Goal: Transaction & Acquisition: Book appointment/travel/reservation

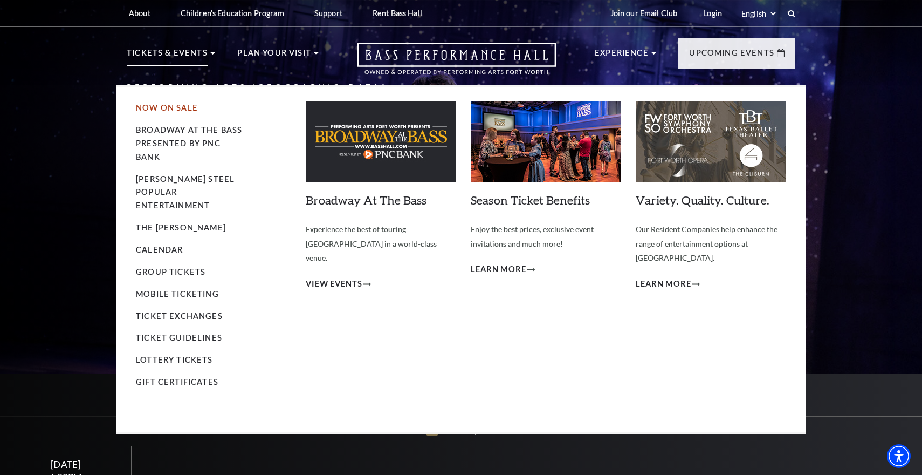
click at [181, 108] on link "Now On Sale" at bounding box center [167, 107] width 62 height 9
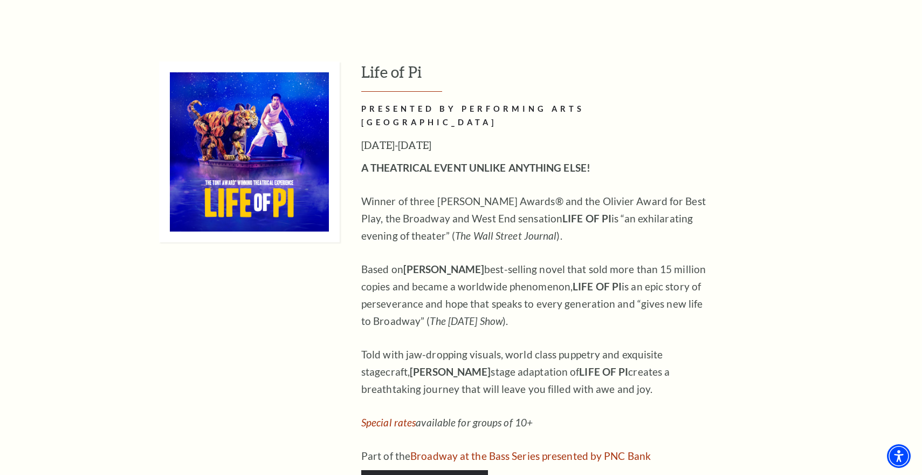
scroll to position [1038, 0]
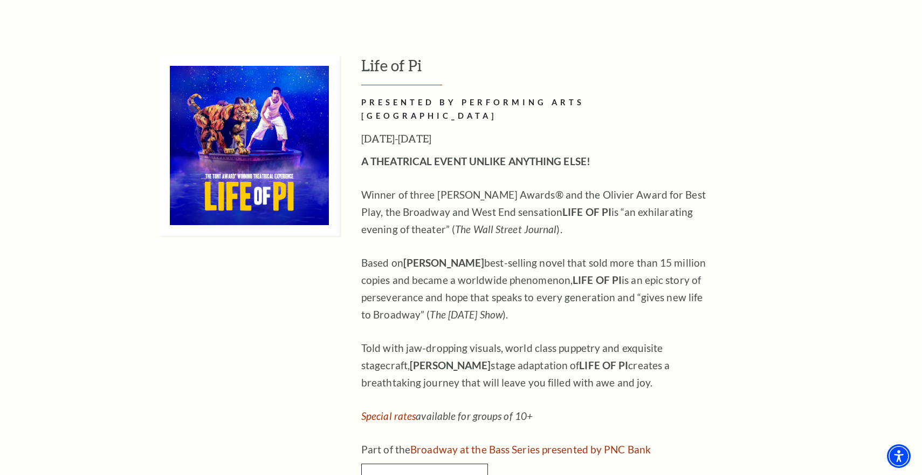
click at [427, 473] on span "Buy Tickets" at bounding box center [425, 478] width 60 height 10
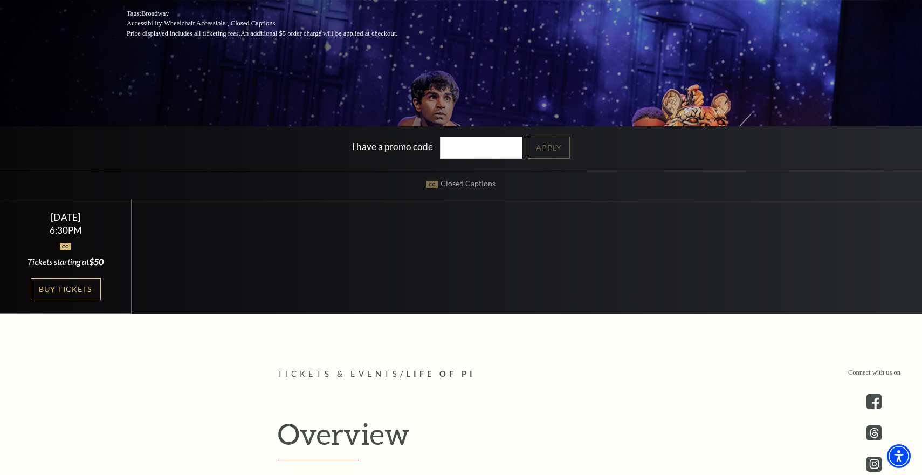
scroll to position [249, 0]
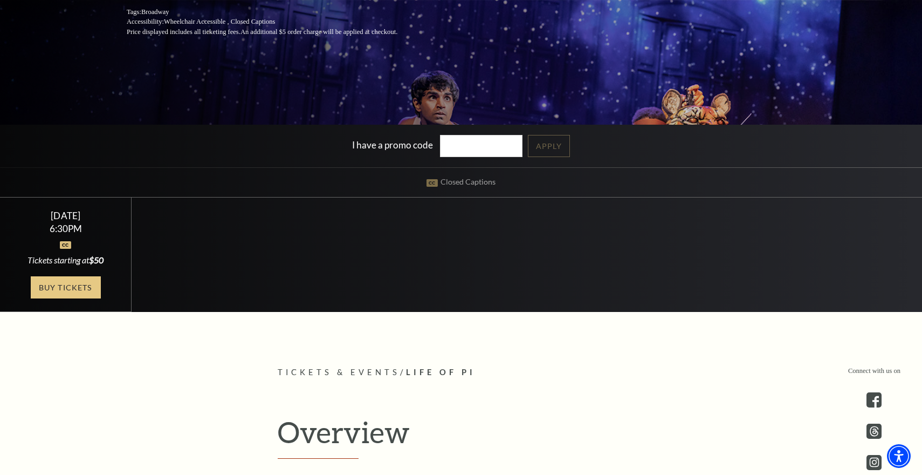
click at [68, 286] on link "Buy Tickets" at bounding box center [66, 287] width 70 height 22
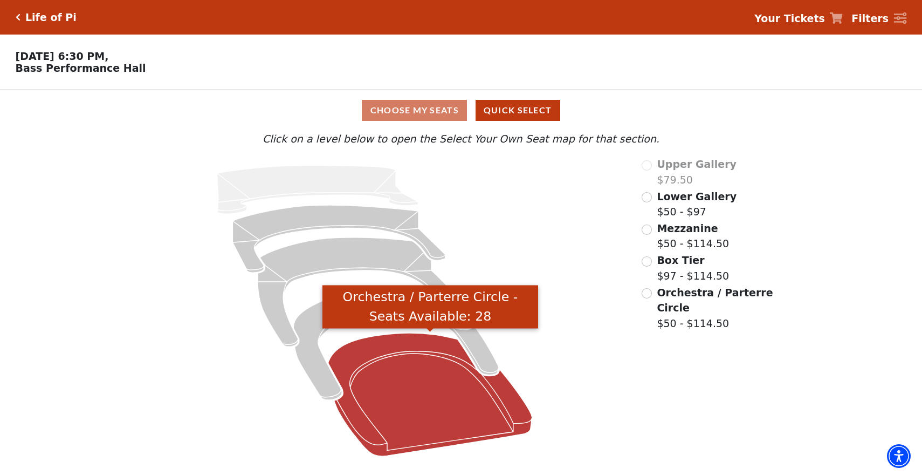
click at [415, 366] on icon "Orchestra / Parterre Circle - Seats Available: 28" at bounding box center [430, 394] width 204 height 123
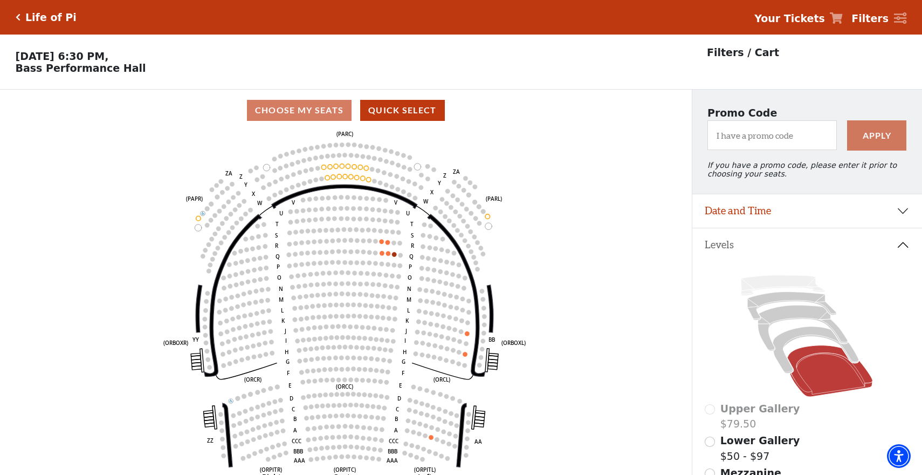
scroll to position [50, 0]
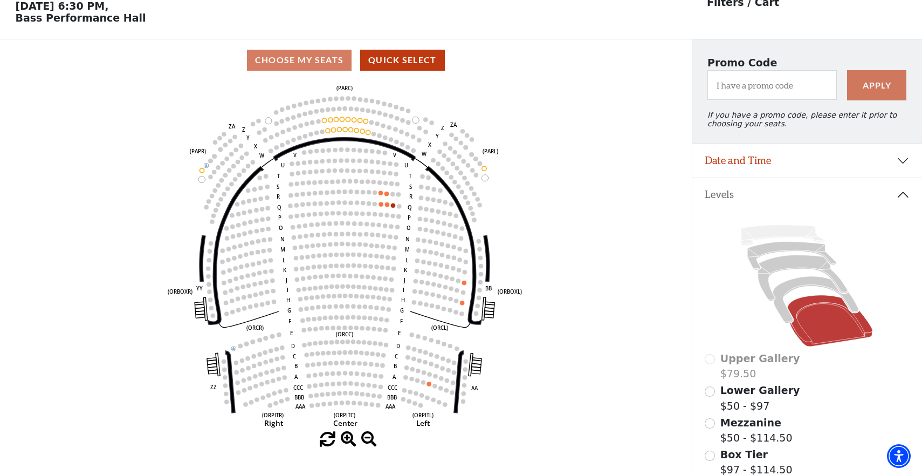
click at [778, 164] on button "Date and Time" at bounding box center [807, 160] width 230 height 33
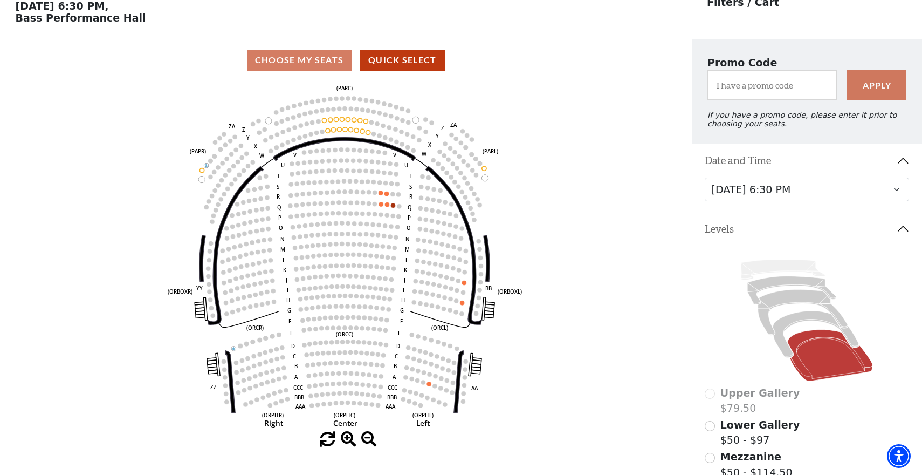
click at [778, 164] on button "Date and Time" at bounding box center [807, 160] width 230 height 33
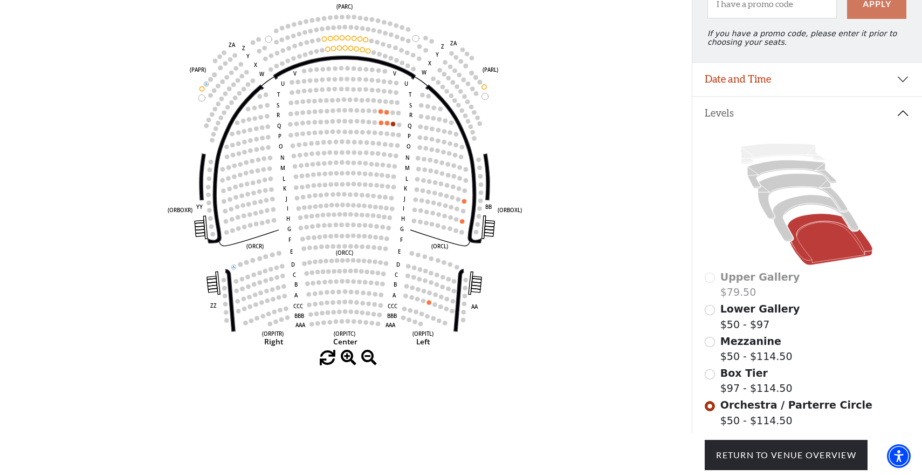
scroll to position [132, 0]
click at [711, 373] on input "Box Tier$97 - $114.50\a" at bounding box center [710, 373] width 10 height 10
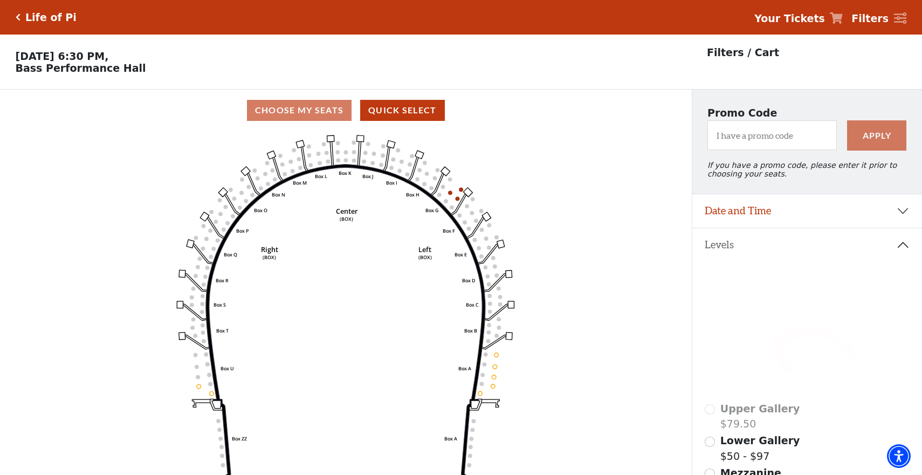
scroll to position [50, 0]
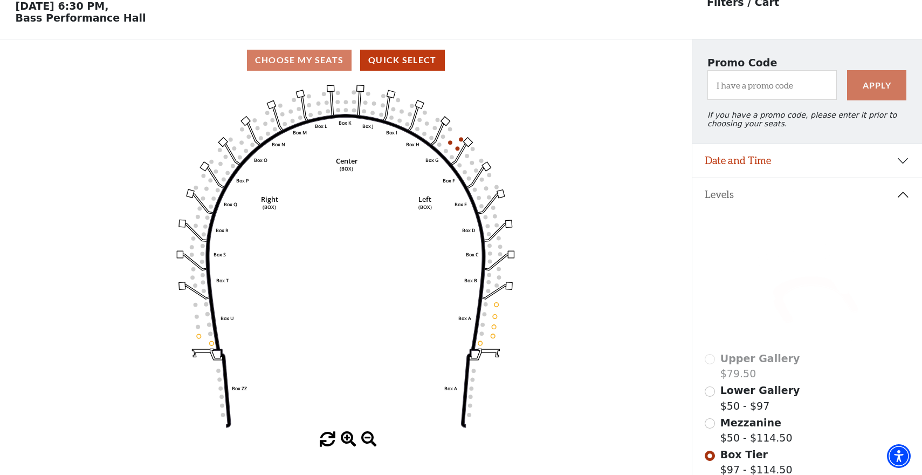
click at [712, 423] on input "Mezzanine$50 - $114.50\a" at bounding box center [710, 423] width 10 height 10
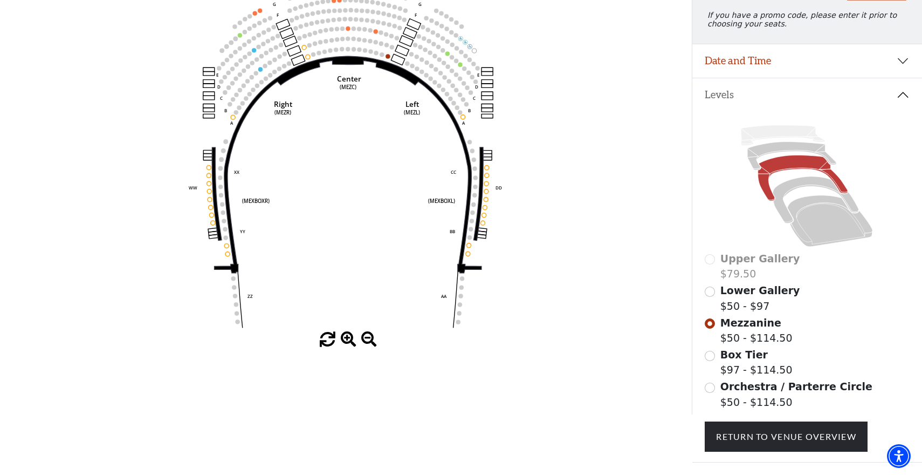
scroll to position [155, 0]
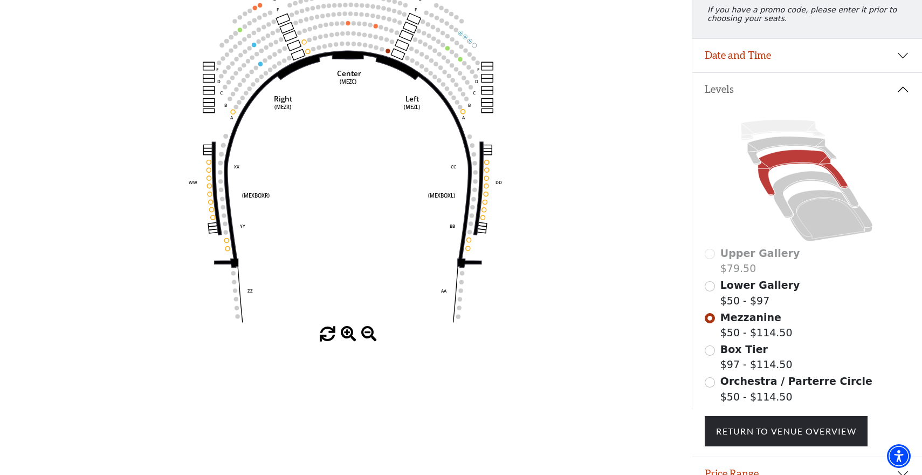
click at [712, 379] on input "Orchestra / Parterre Circle$50 - $114.50\a" at bounding box center [710, 382] width 10 height 10
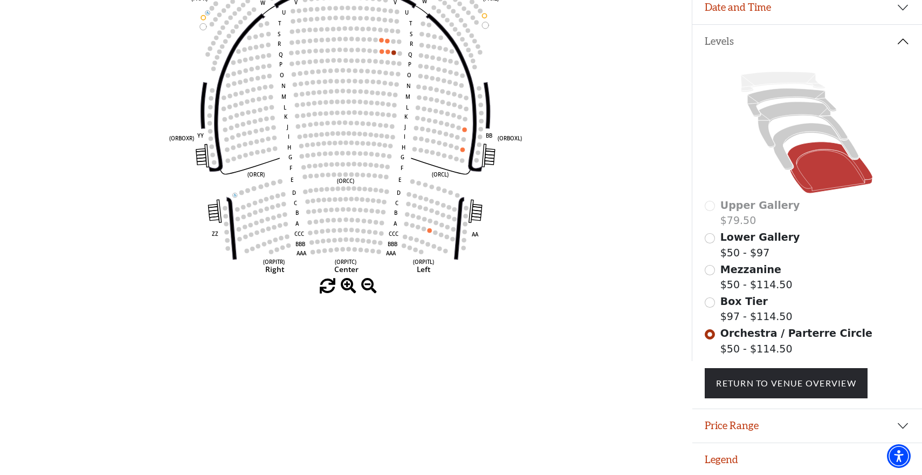
scroll to position [202, 0]
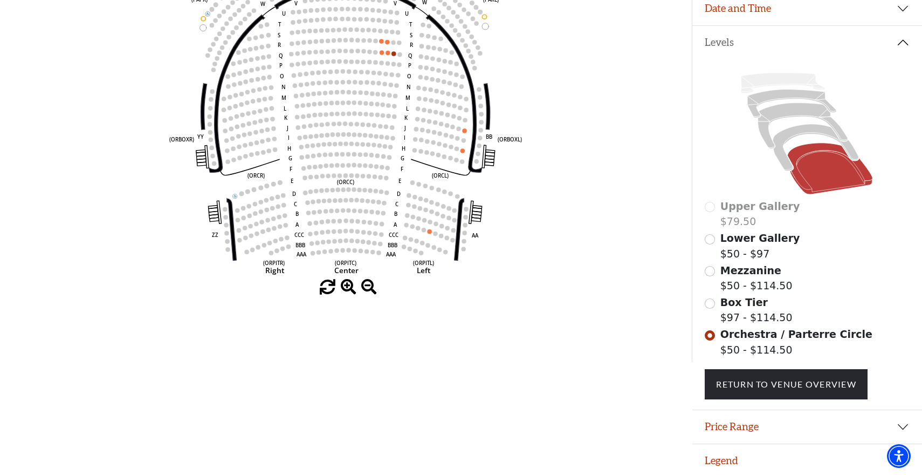
click at [713, 303] on input "Box Tier$97 - $114.50\a" at bounding box center [710, 303] width 10 height 10
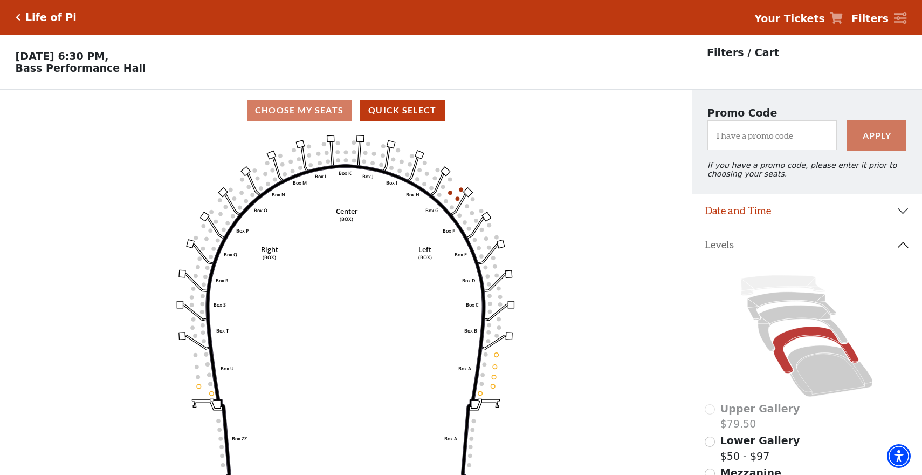
scroll to position [50, 0]
